Goal: Browse casually: Explore the website without a specific task or goal

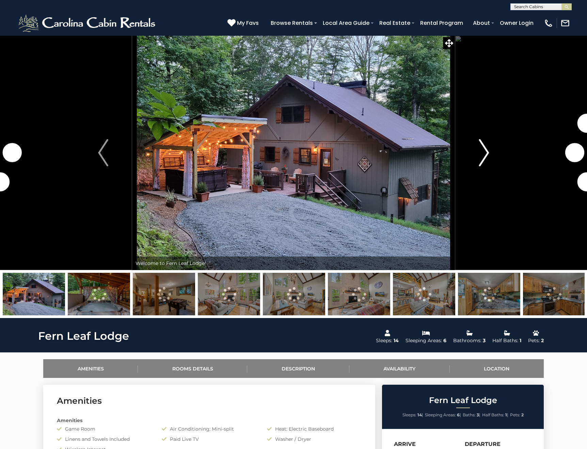
click at [481, 156] on img "Next" at bounding box center [483, 152] width 10 height 27
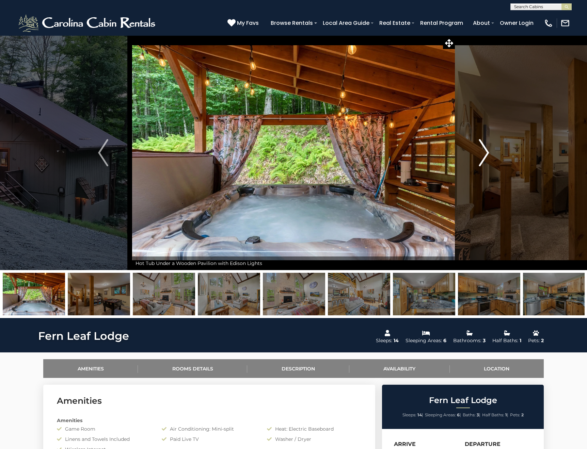
click at [481, 156] on img "Next" at bounding box center [483, 152] width 10 height 27
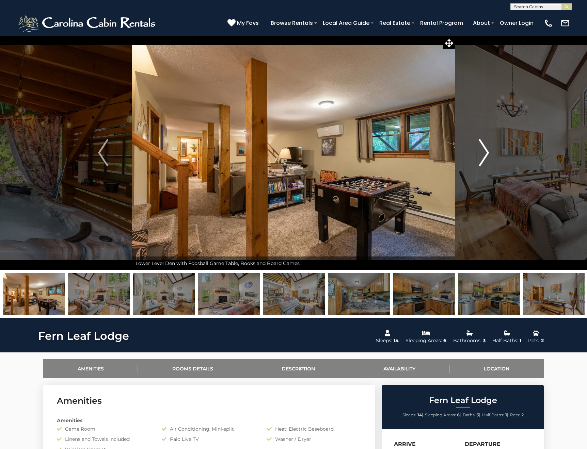
click at [481, 156] on img "Next" at bounding box center [483, 152] width 10 height 27
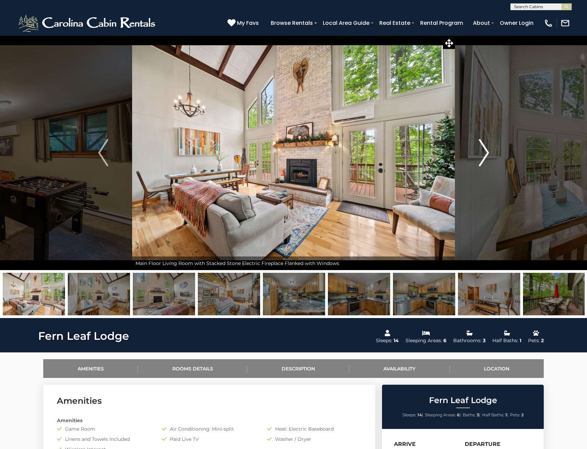
click at [481, 156] on img "Next" at bounding box center [483, 152] width 10 height 27
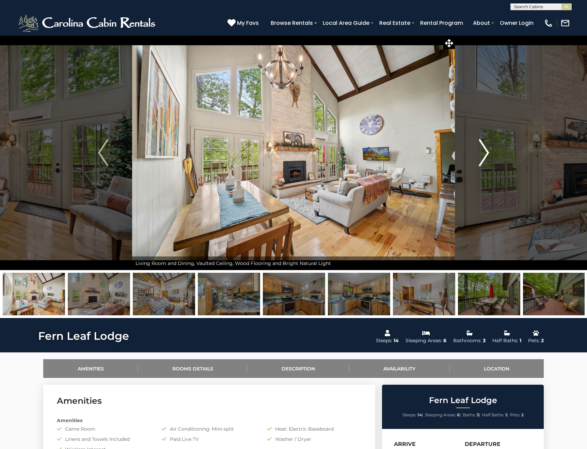
click at [481, 156] on img "Next" at bounding box center [483, 152] width 10 height 27
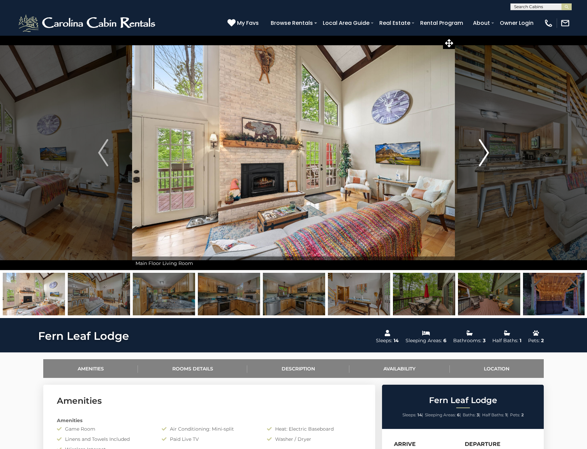
click at [481, 156] on img "Next" at bounding box center [483, 152] width 10 height 27
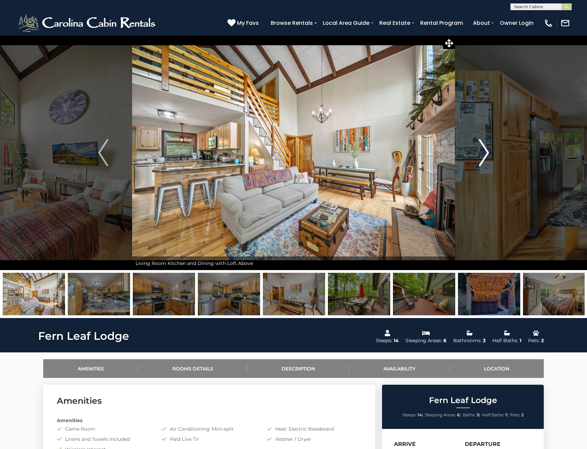
click at [481, 156] on img "Next" at bounding box center [483, 152] width 10 height 27
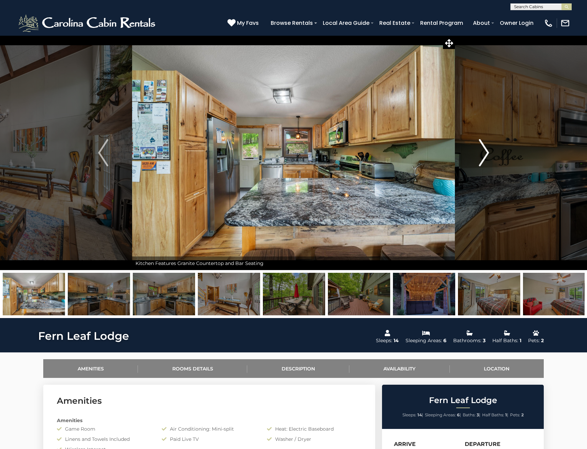
click at [481, 156] on img "Next" at bounding box center [483, 152] width 10 height 27
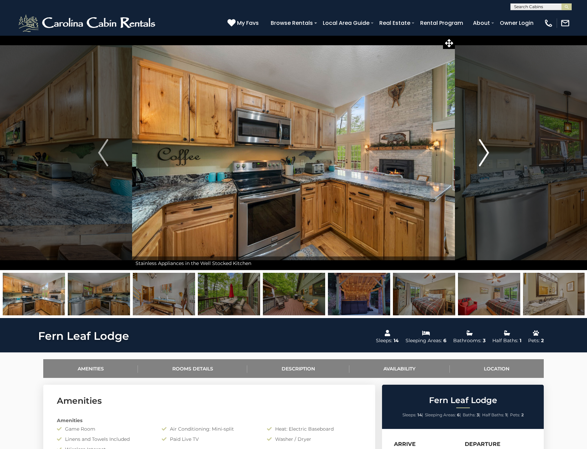
click at [481, 156] on img "Next" at bounding box center [483, 152] width 10 height 27
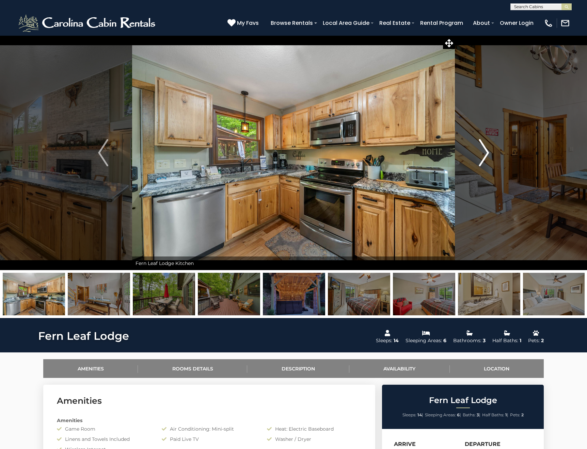
click at [481, 156] on img "Next" at bounding box center [483, 152] width 10 height 27
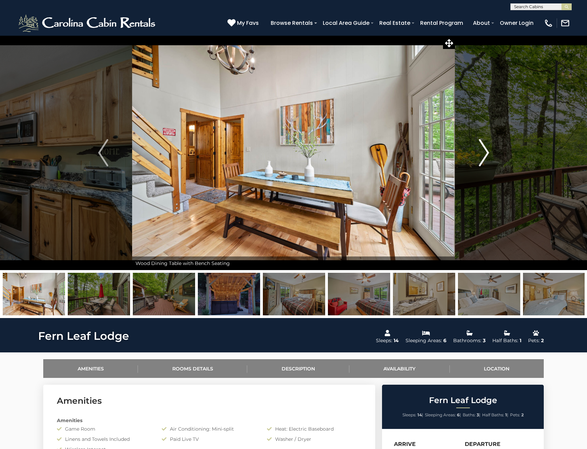
click at [481, 156] on img "Next" at bounding box center [483, 152] width 10 height 27
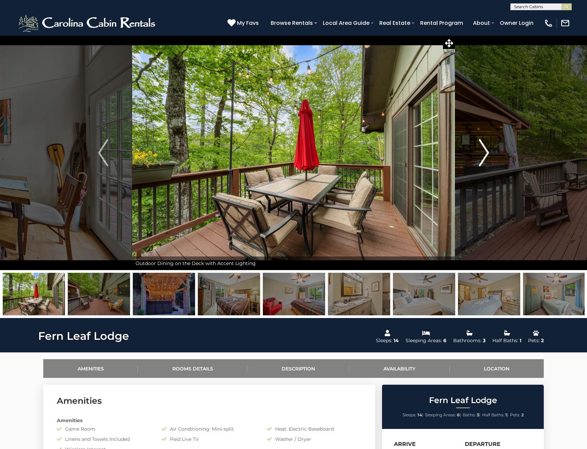
click at [481, 156] on img "Next" at bounding box center [483, 152] width 10 height 27
